Goal: Information Seeking & Learning: Understand process/instructions

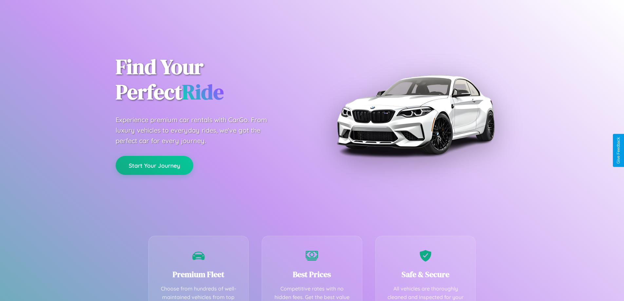
scroll to position [129, 0]
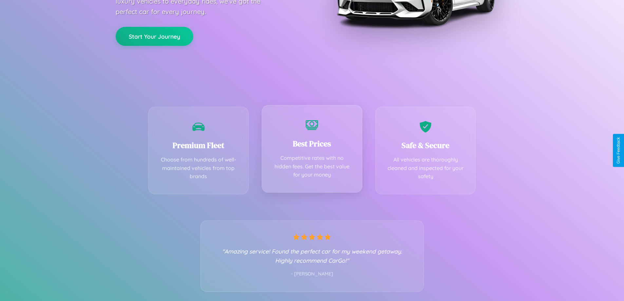
click at [312, 150] on div "Best Prices Competitive rates with no hidden fees. Get the best value for your …" at bounding box center [312, 148] width 101 height 87
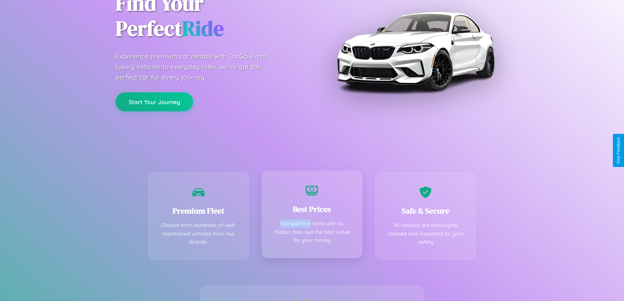
scroll to position [0, 0]
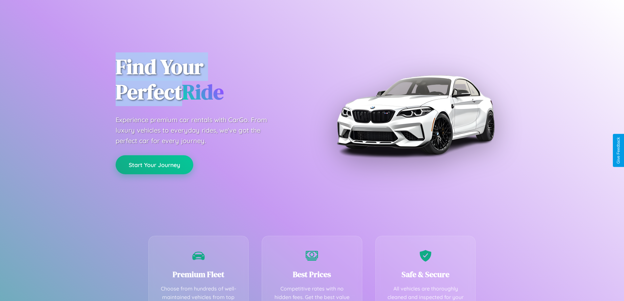
click at [154, 165] on button "Start Your Journey" at bounding box center [155, 164] width 78 height 19
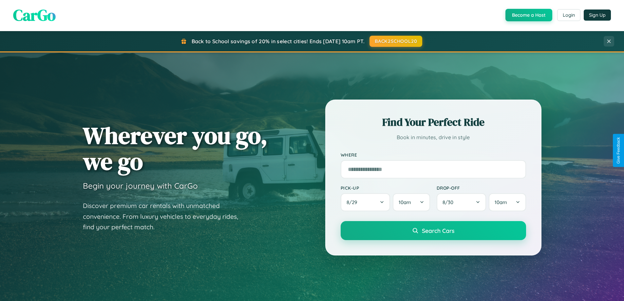
scroll to position [451, 0]
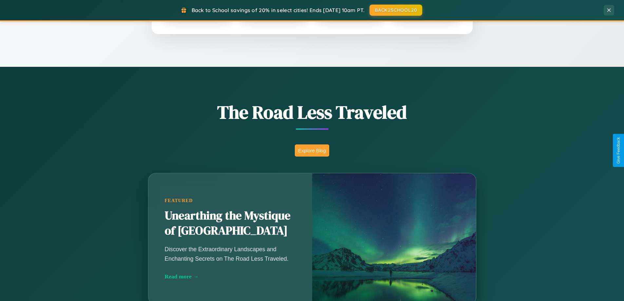
click at [312, 150] on button "Explore Blog" at bounding box center [312, 150] width 34 height 12
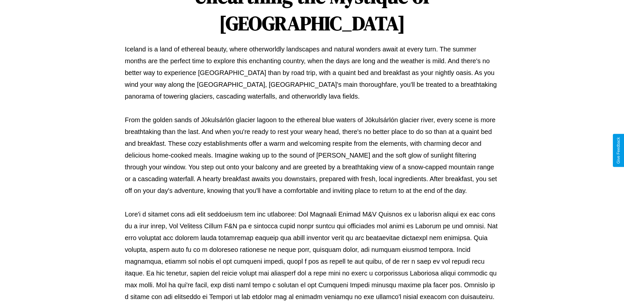
scroll to position [212, 0]
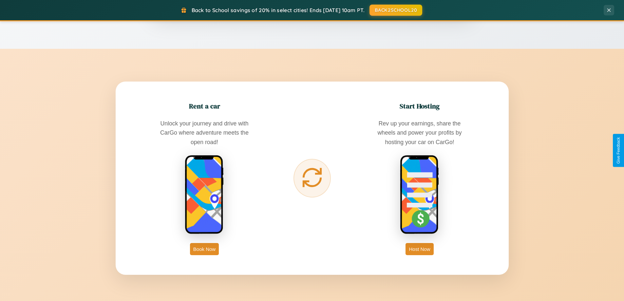
scroll to position [1260, 0]
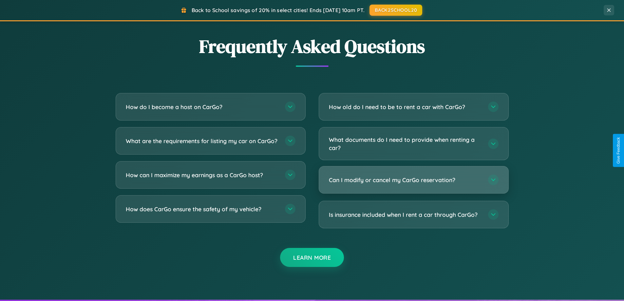
click at [413, 180] on h3 "Can I modify or cancel my CarGo reservation?" at bounding box center [405, 180] width 153 height 8
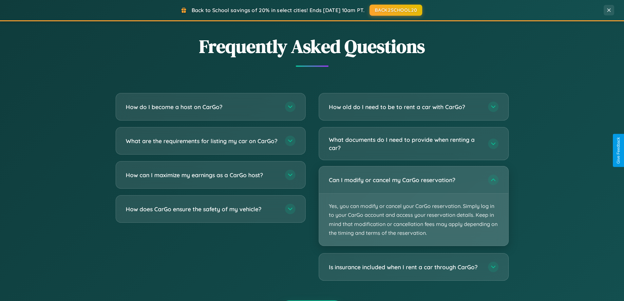
click at [413, 206] on p "Yes, you can modify or cancel your CarGo reservation. Simply log in to your Car…" at bounding box center [413, 220] width 189 height 52
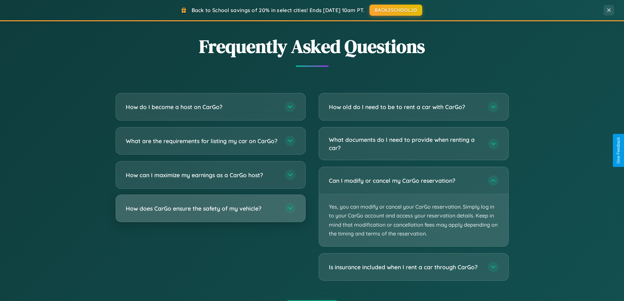
click at [210, 212] on h3 "How does CarGo ensure the safety of my vehicle?" at bounding box center [202, 208] width 153 height 8
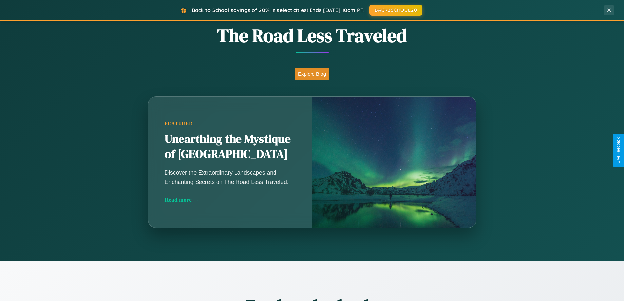
scroll to position [0, 0]
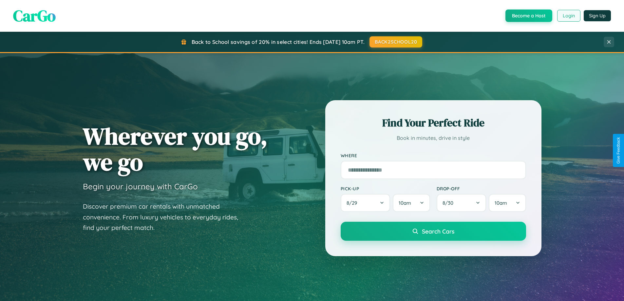
click at [568, 16] on button "Login" at bounding box center [568, 16] width 23 height 12
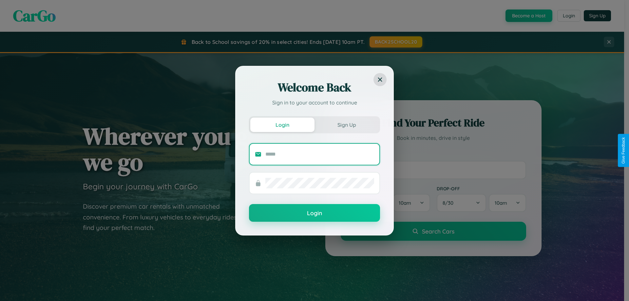
click at [320, 154] on input "text" at bounding box center [319, 154] width 109 height 10
type input "**********"
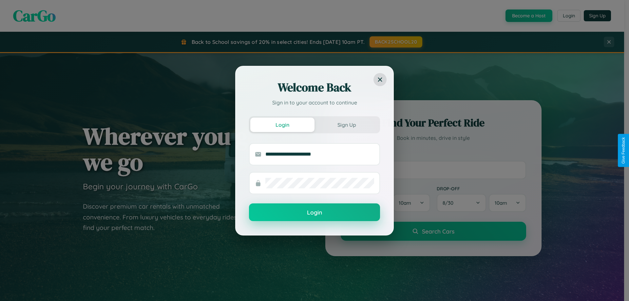
click at [314, 212] on button "Login" at bounding box center [314, 212] width 131 height 18
